Goal: Find specific page/section: Find specific page/section

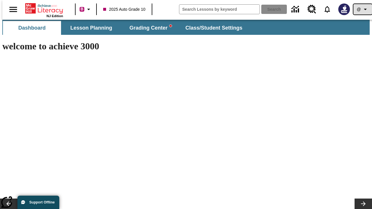
click at [362, 9] on icon "Profile/Settings" at bounding box center [365, 9] width 7 height 7
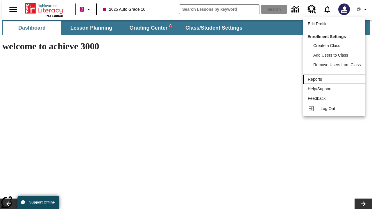
click at [335, 79] on div "Reports" at bounding box center [334, 79] width 53 height 6
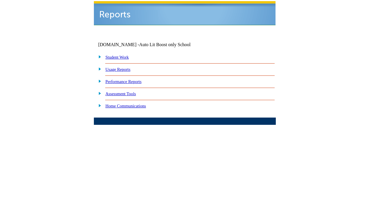
click at [129, 79] on link "Performance Reports" at bounding box center [123, 81] width 36 height 5
